Goal: Information Seeking & Learning: Learn about a topic

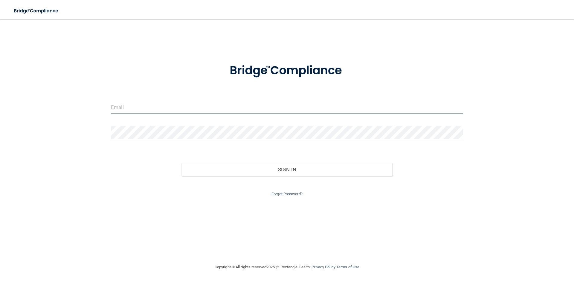
click at [146, 109] on input "email" at bounding box center [287, 106] width 352 height 13
type input "[PERSON_NAME][EMAIL_ADDRESS][DOMAIN_NAME]"
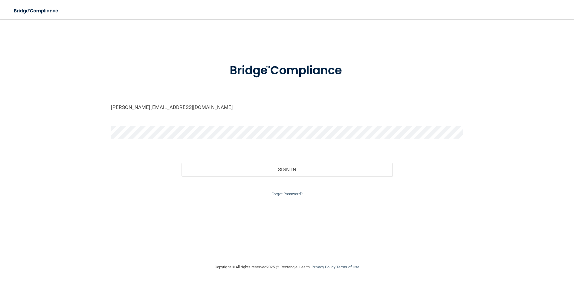
click at [181, 163] on button "Sign In" at bounding box center [286, 169] width 211 height 13
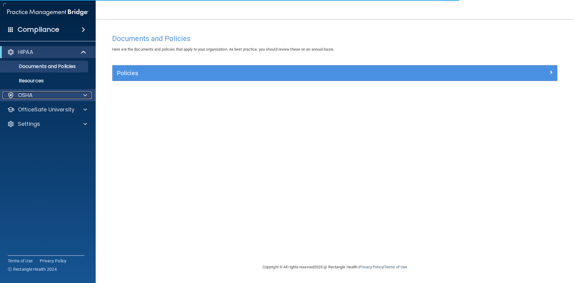
click at [62, 96] on div "OSHA" at bounding box center [40, 94] width 74 height 7
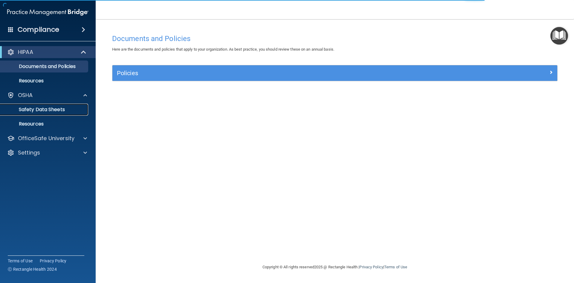
click at [58, 110] on p "Safety Data Sheets" at bounding box center [45, 109] width 82 height 6
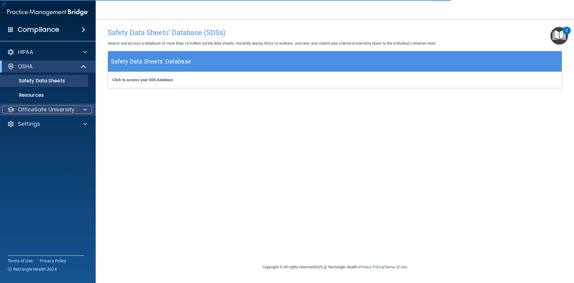
click at [57, 110] on p "OfficeSafe University" at bounding box center [46, 109] width 57 height 7
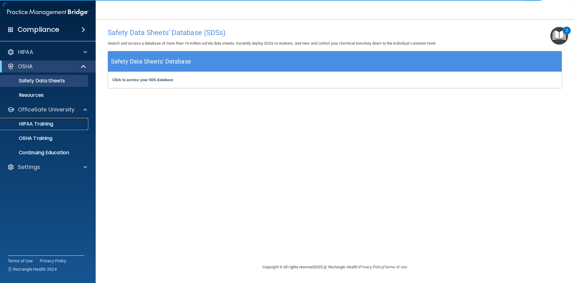
click at [55, 125] on div "HIPAA Training" at bounding box center [45, 124] width 82 height 6
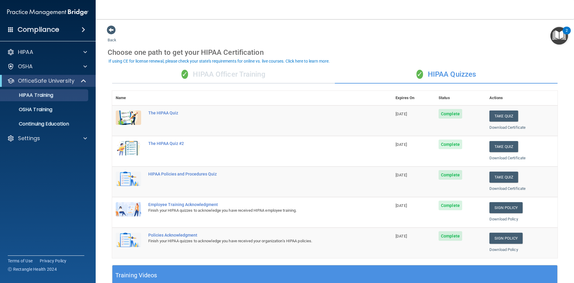
click at [255, 76] on div "✓ HIPAA Officer Training" at bounding box center [223, 74] width 223 height 18
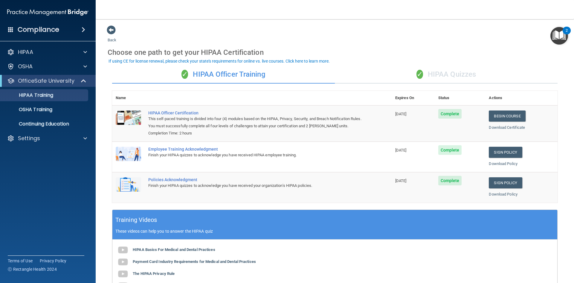
click at [427, 73] on div "✓ HIPAA Quizzes" at bounding box center [446, 74] width 223 height 18
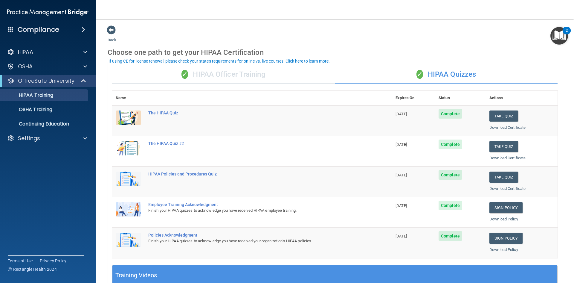
click at [264, 76] on div "✓ HIPAA Officer Training" at bounding box center [223, 74] width 223 height 18
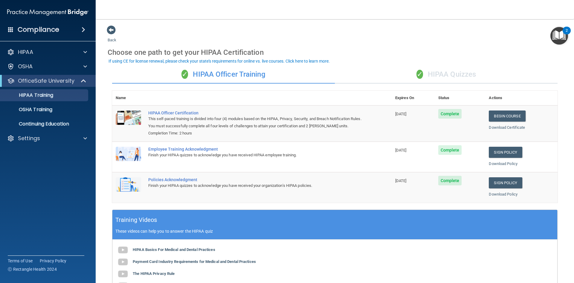
click at [407, 72] on div "✓ HIPAA Quizzes" at bounding box center [446, 74] width 223 height 18
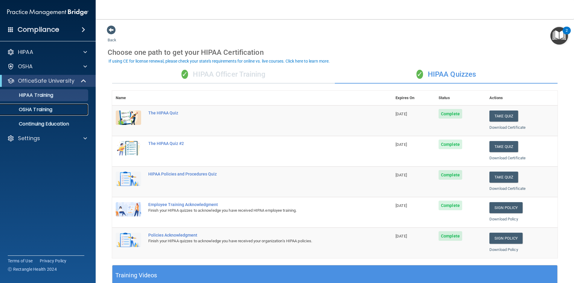
click at [45, 114] on link "OSHA Training" at bounding box center [41, 109] width 94 height 12
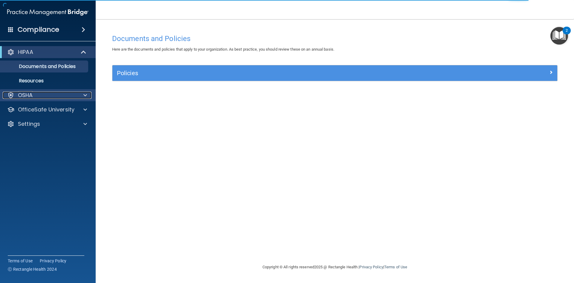
click at [42, 96] on div "OSHA" at bounding box center [40, 94] width 74 height 7
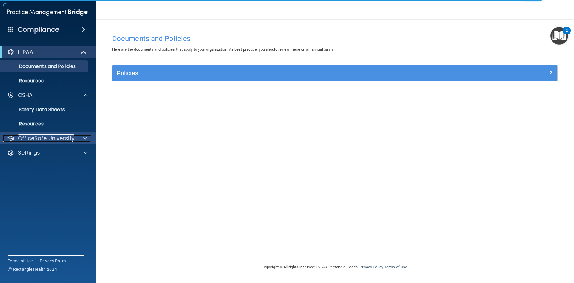
click at [43, 141] on p "OfficeSafe University" at bounding box center [46, 138] width 57 height 7
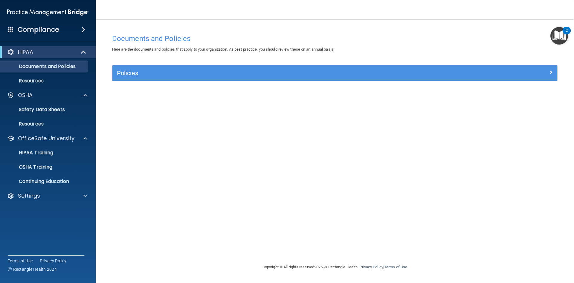
click at [156, 181] on div "Documents and Policies Here are the documents and policies that apply to your o…" at bounding box center [335, 147] width 454 height 232
